Goal: Browse casually

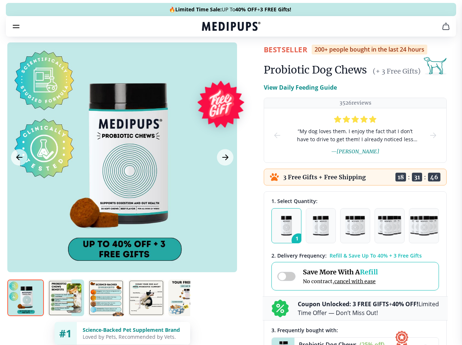
click at [210, 58] on span "Supplements" at bounding box center [228, 61] width 37 height 7
click at [247, 58] on icon "button" at bounding box center [251, 62] width 9 height 9
click at [441, 31] on icon "cart" at bounding box center [445, 26] width 9 height 9
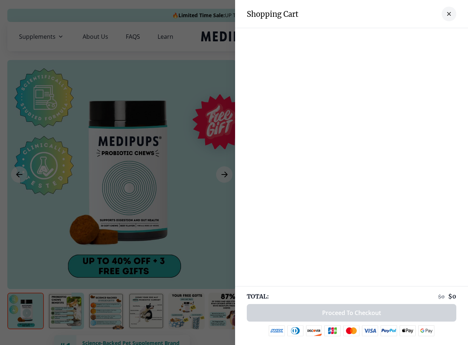
click at [355, 37] on div at bounding box center [234, 172] width 468 height 345
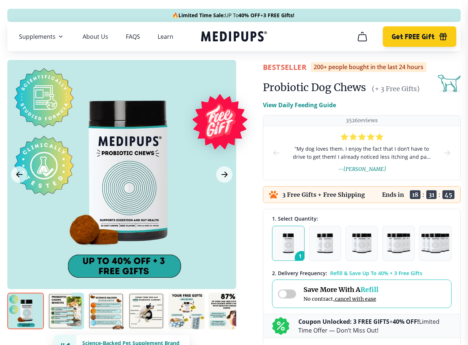
click at [413, 37] on span "Get FREE Gift" at bounding box center [412, 37] width 43 height 8
click at [440, 37] on icon "button" at bounding box center [443, 37] width 7 height 5
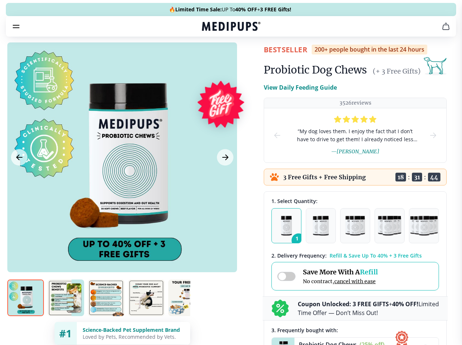
click at [122, 174] on div at bounding box center [122, 157] width 230 height 230
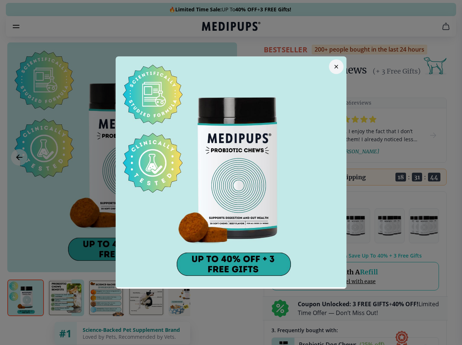
click at [19, 174] on div at bounding box center [231, 172] width 462 height 345
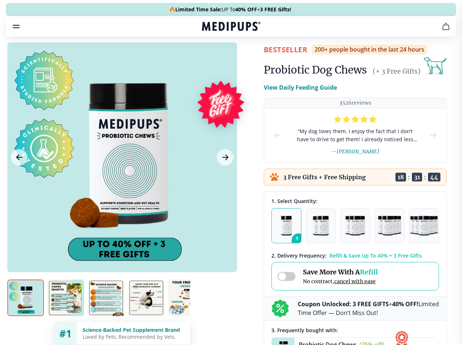
click at [224, 160] on icon "Next Image" at bounding box center [224, 157] width 5 height 5
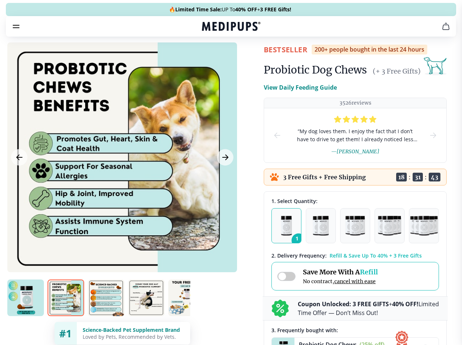
click at [26, 311] on img at bounding box center [25, 297] width 37 height 37
